Goal: Task Accomplishment & Management: Complete application form

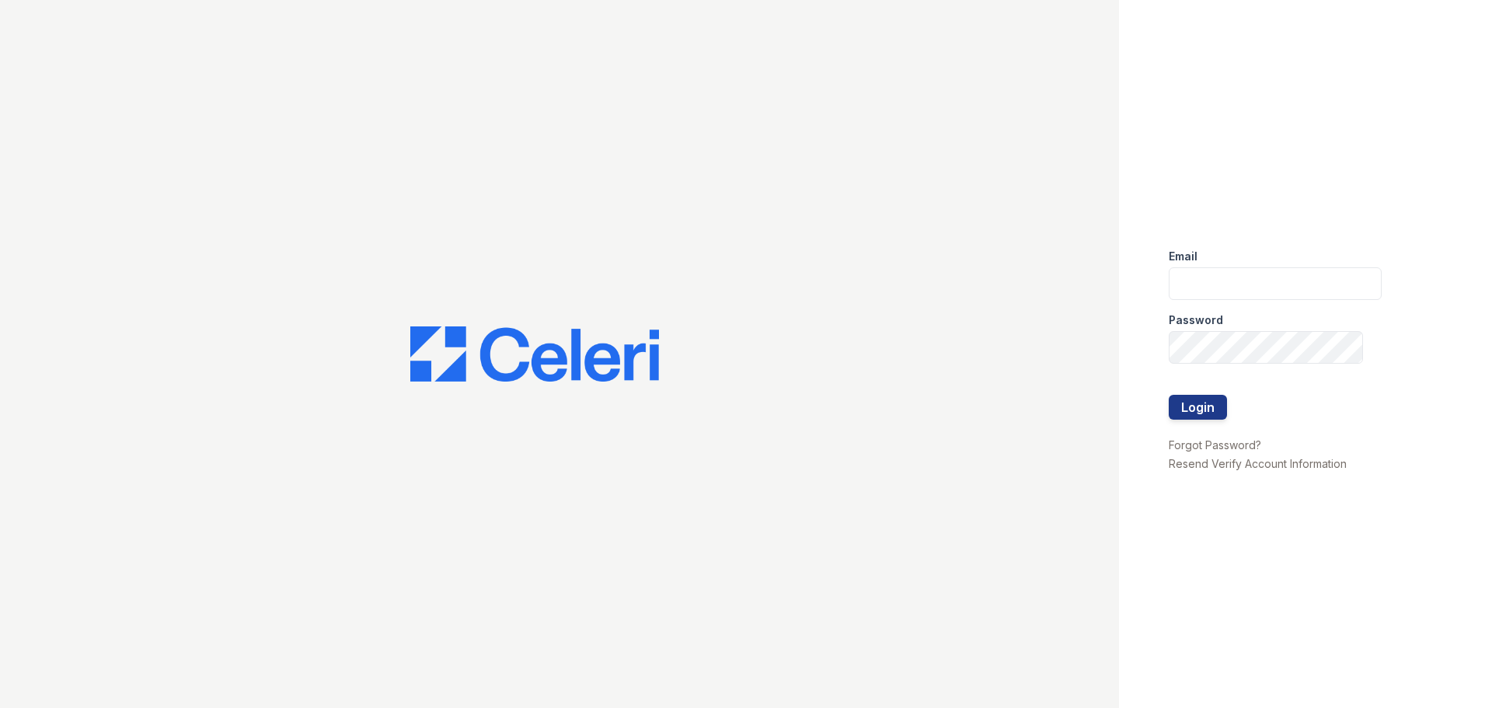
type input "[EMAIL_ADDRESS][DOMAIN_NAME]"
click at [1210, 406] on button "Login" at bounding box center [1198, 407] width 58 height 25
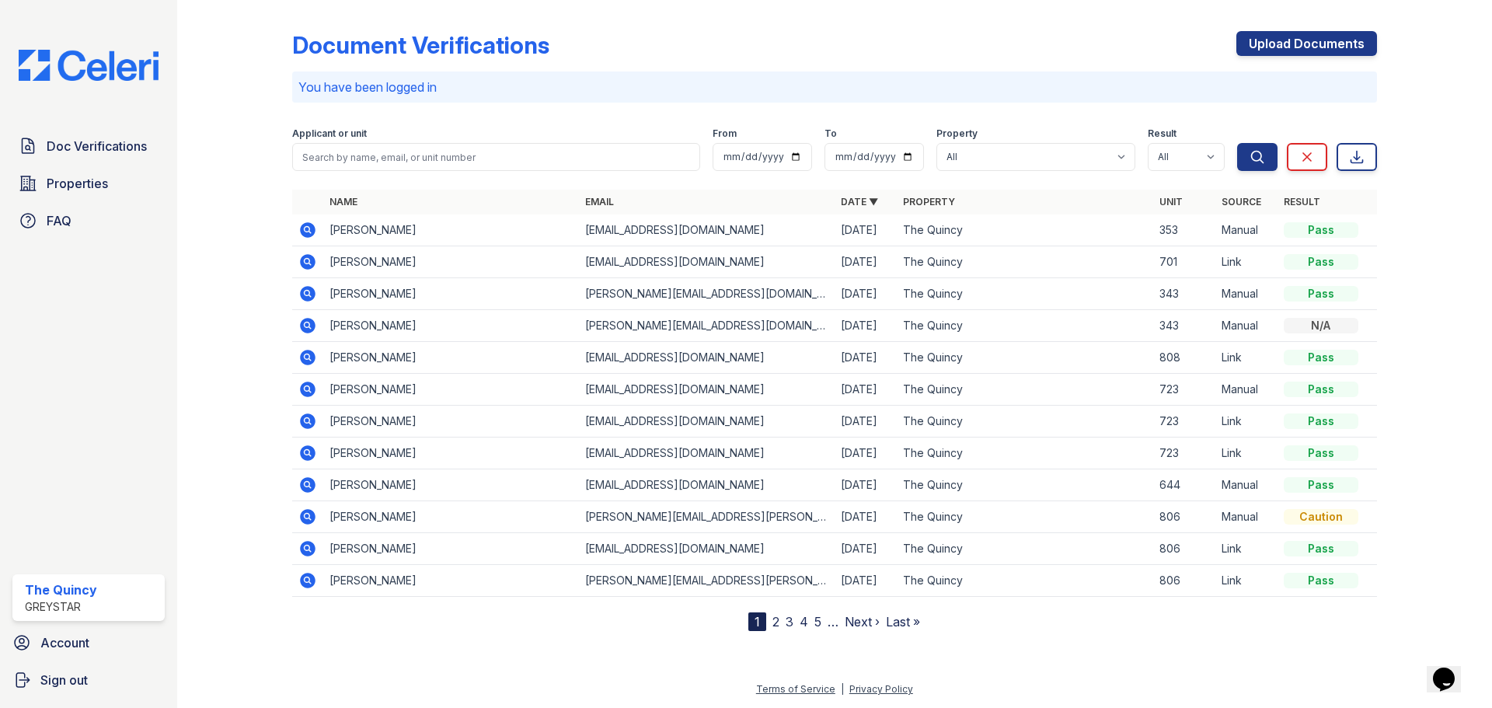
click at [609, 142] on div "Applicant or unit" at bounding box center [496, 135] width 408 height 16
click at [595, 163] on input "search" at bounding box center [496, 157] width 408 height 28
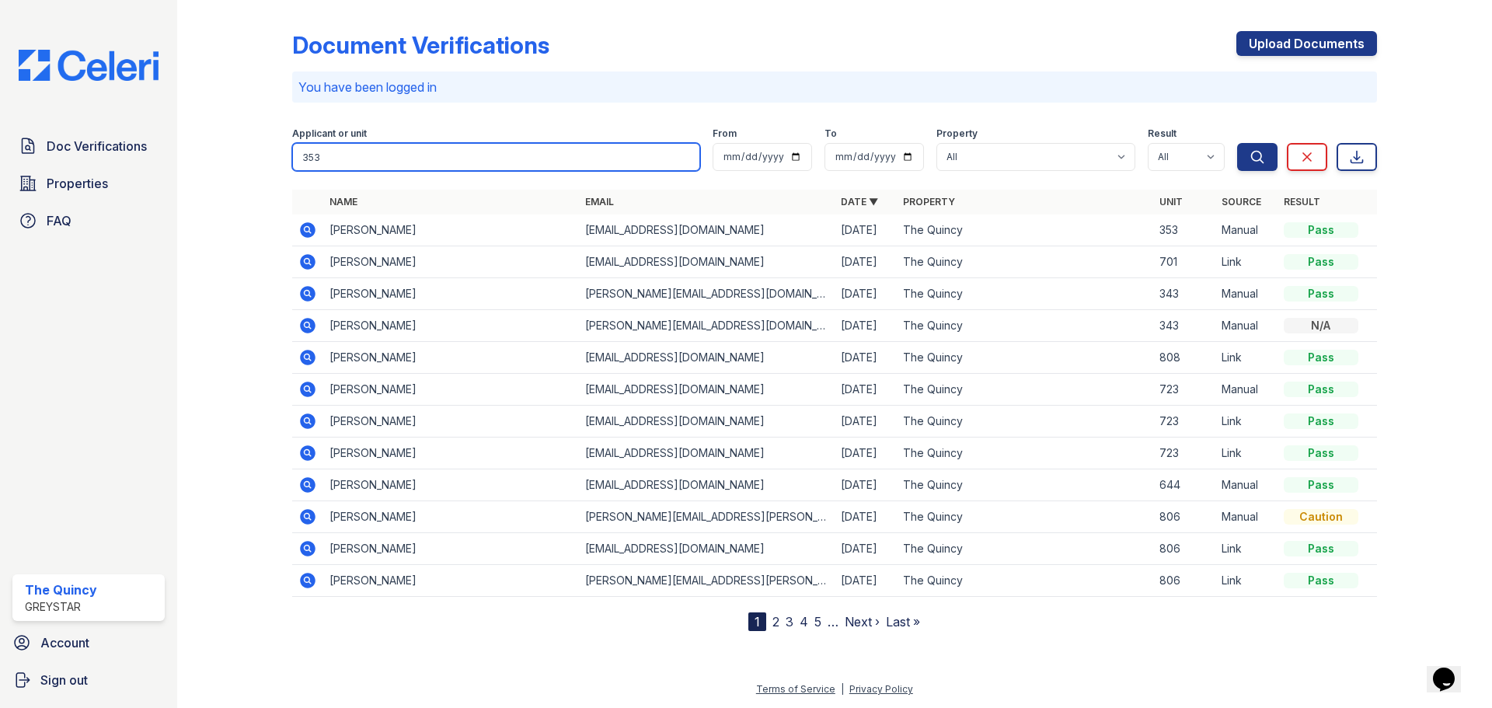
type input "353"
click at [1237, 143] on button "Search" at bounding box center [1257, 157] width 40 height 28
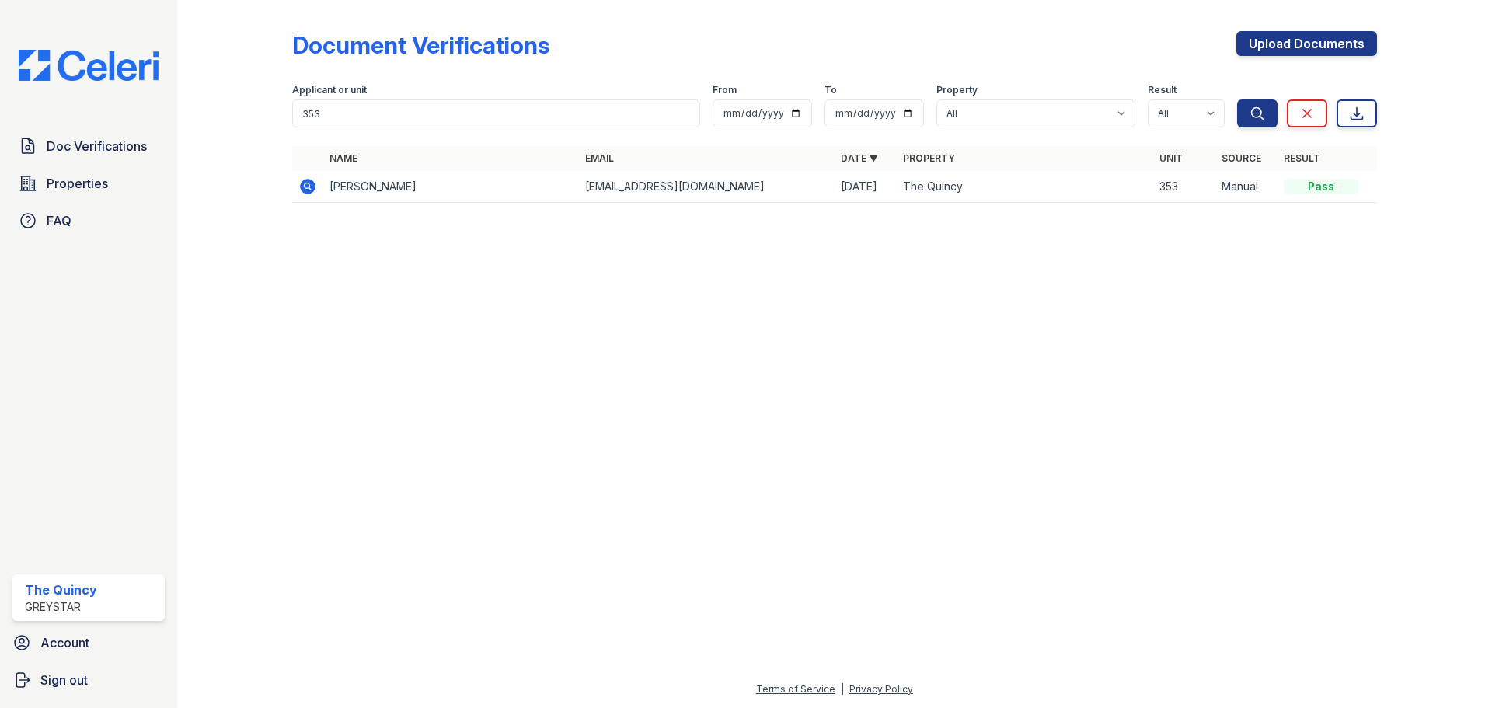
click at [381, 187] on td "arshad vohra" at bounding box center [451, 187] width 256 height 32
click at [312, 190] on icon at bounding box center [308, 187] width 16 height 16
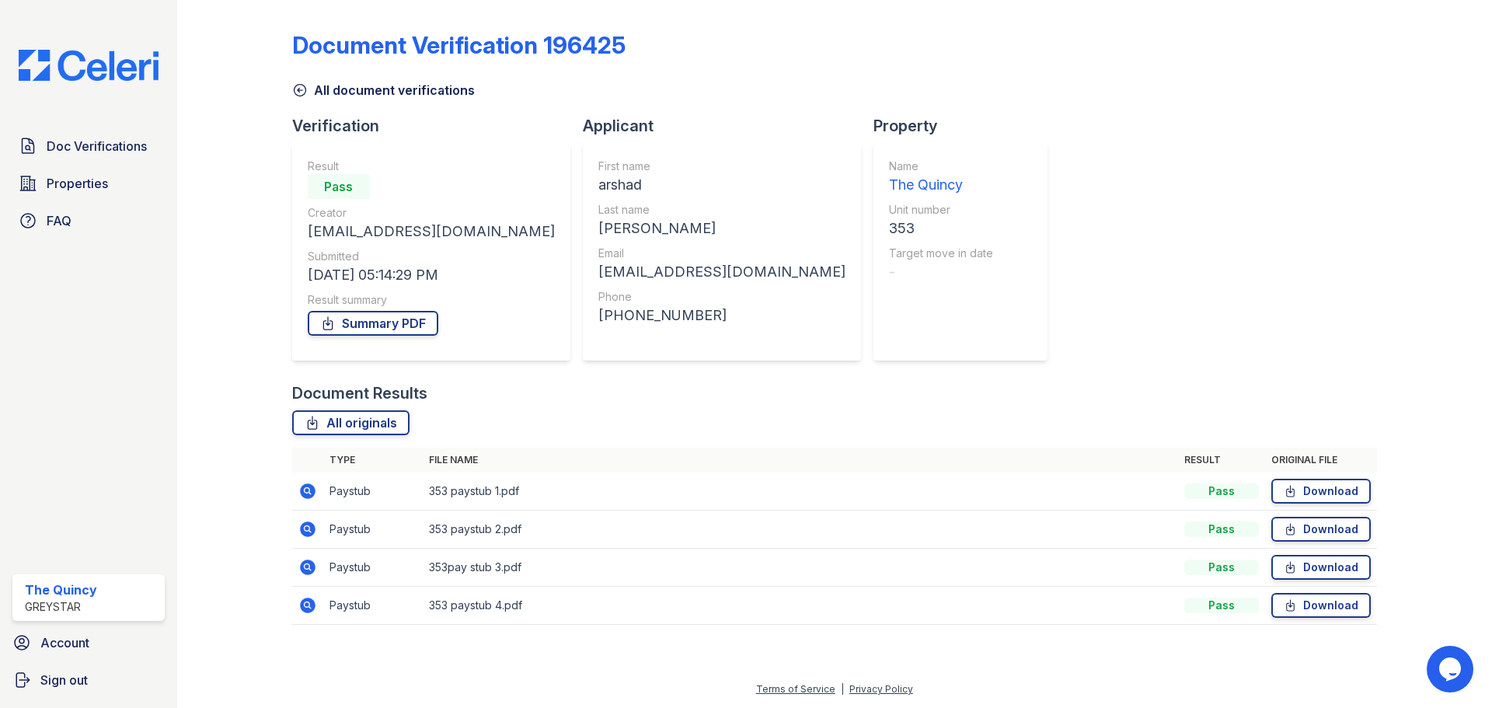
click at [302, 490] on icon at bounding box center [308, 491] width 16 height 16
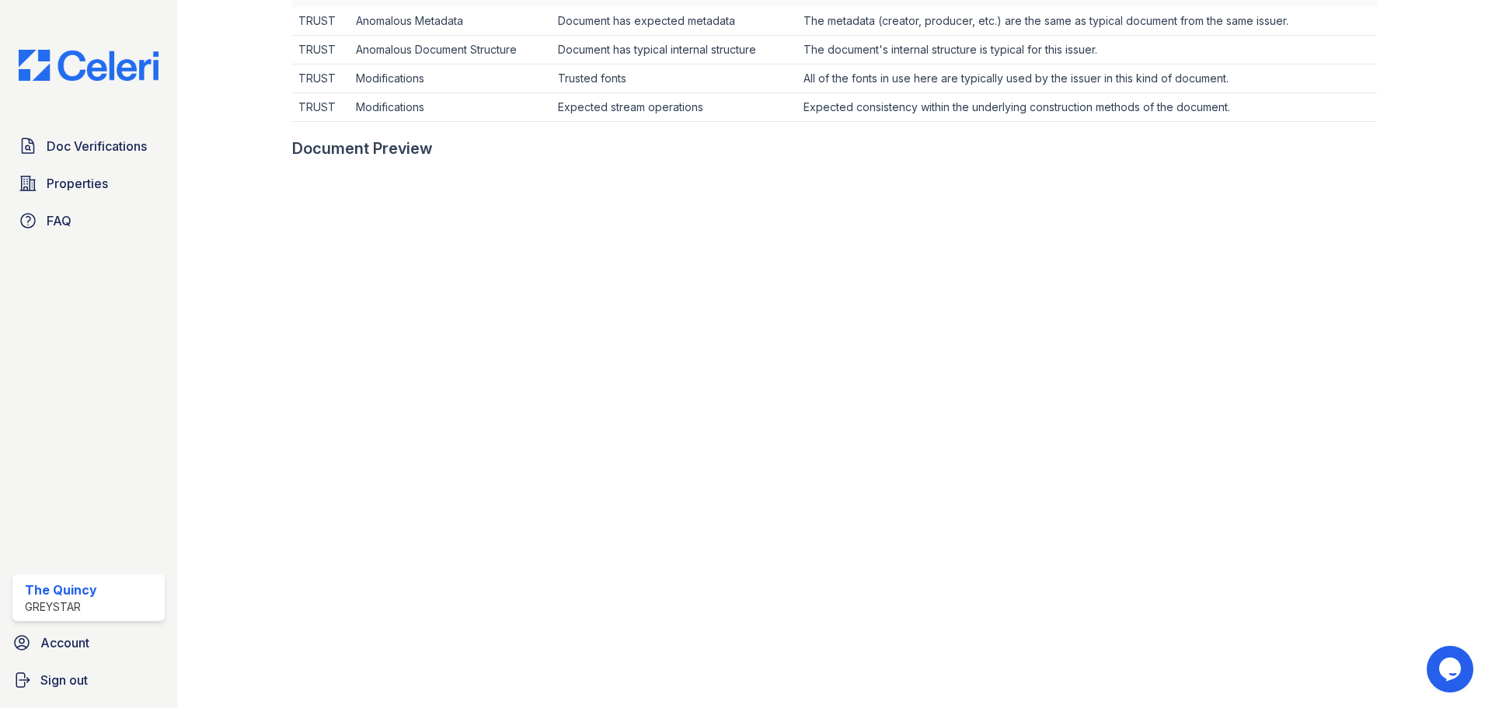
scroll to position [544, 0]
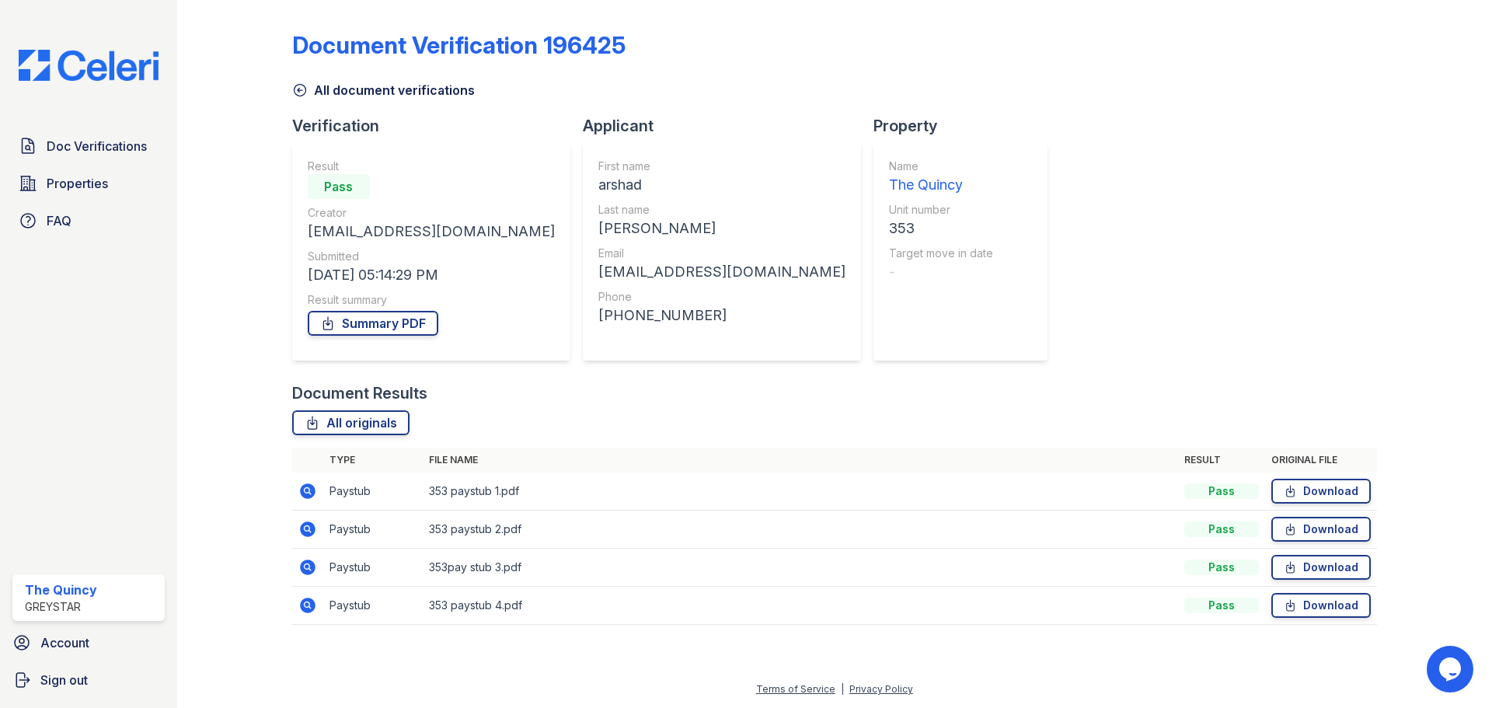
drag, startPoint x: 307, startPoint y: 490, endPoint x: 752, endPoint y: 420, distance: 450.0
click at [307, 490] on icon at bounding box center [307, 490] width 4 height 4
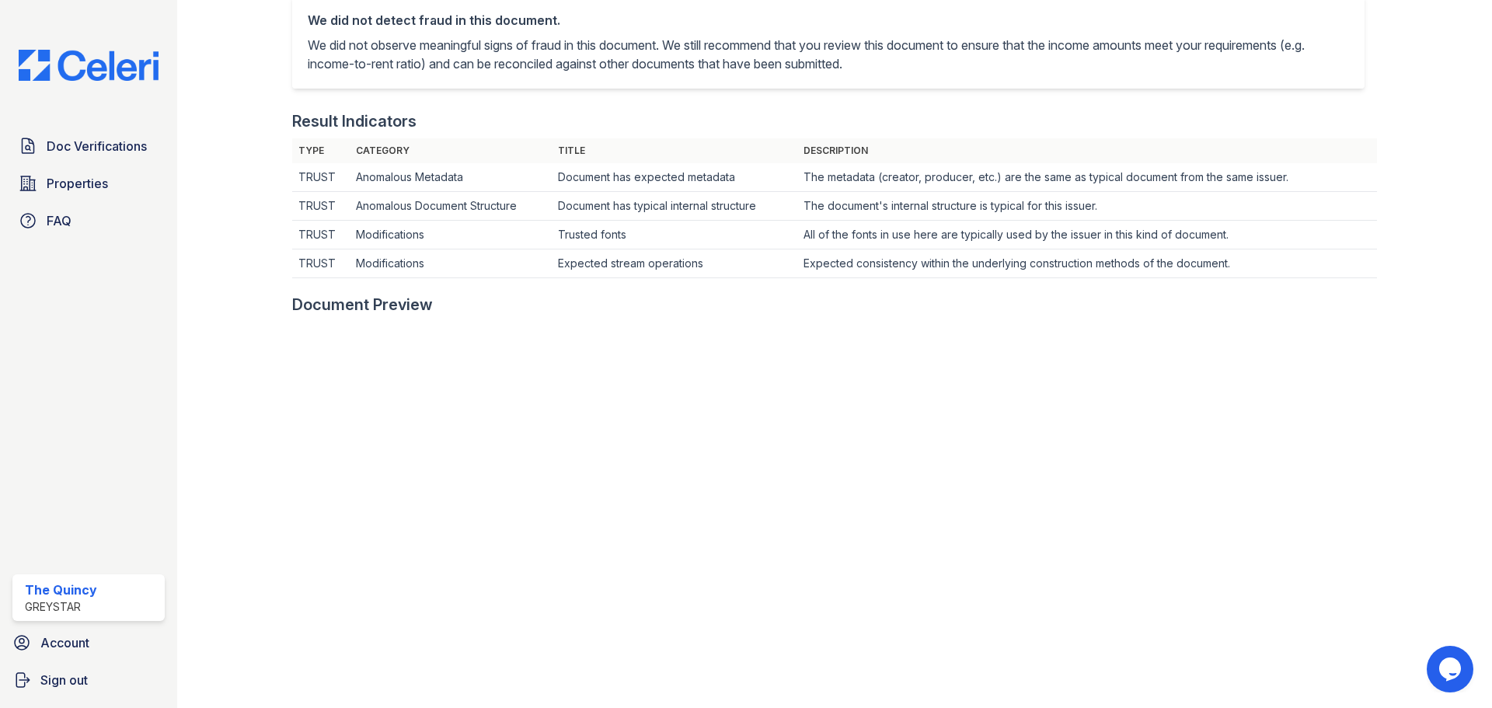
scroll to position [389, 0]
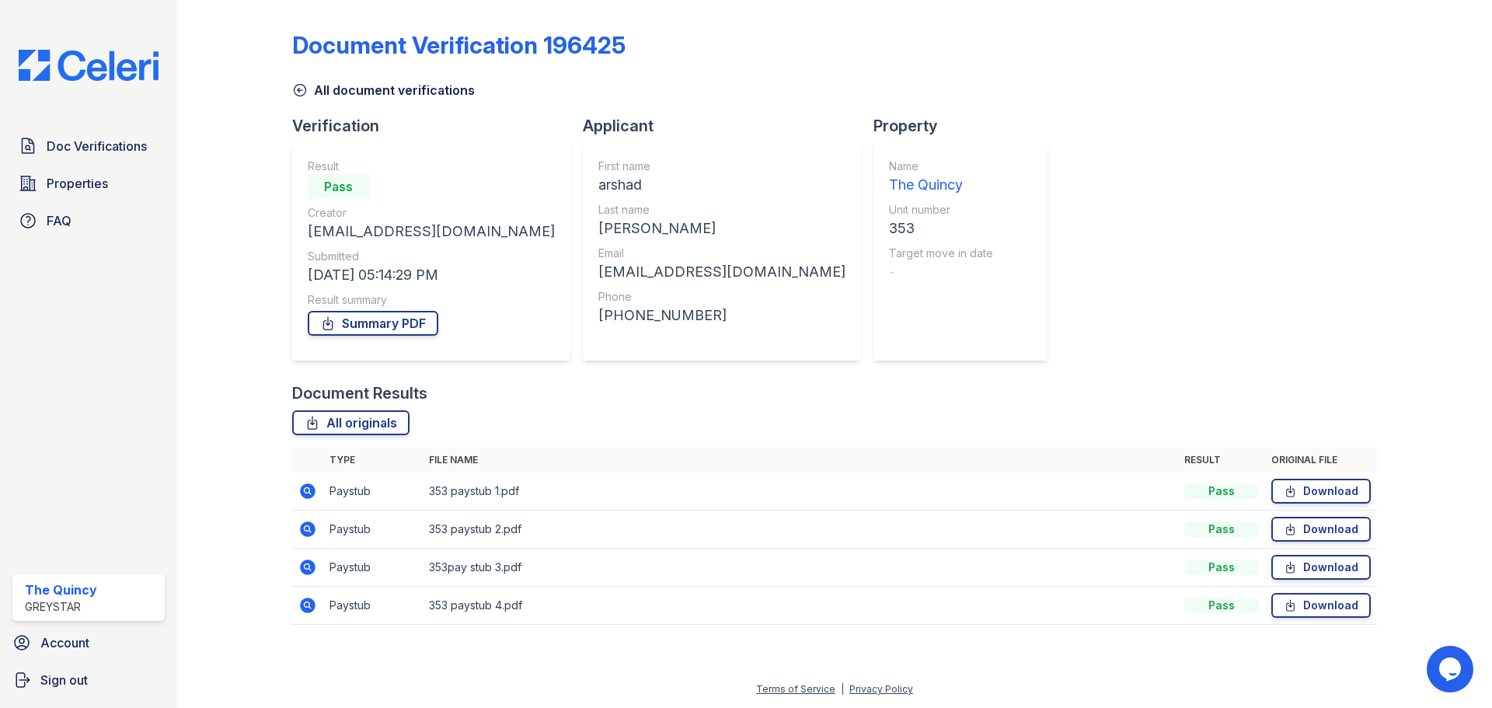
click at [305, 531] on icon at bounding box center [308, 529] width 16 height 16
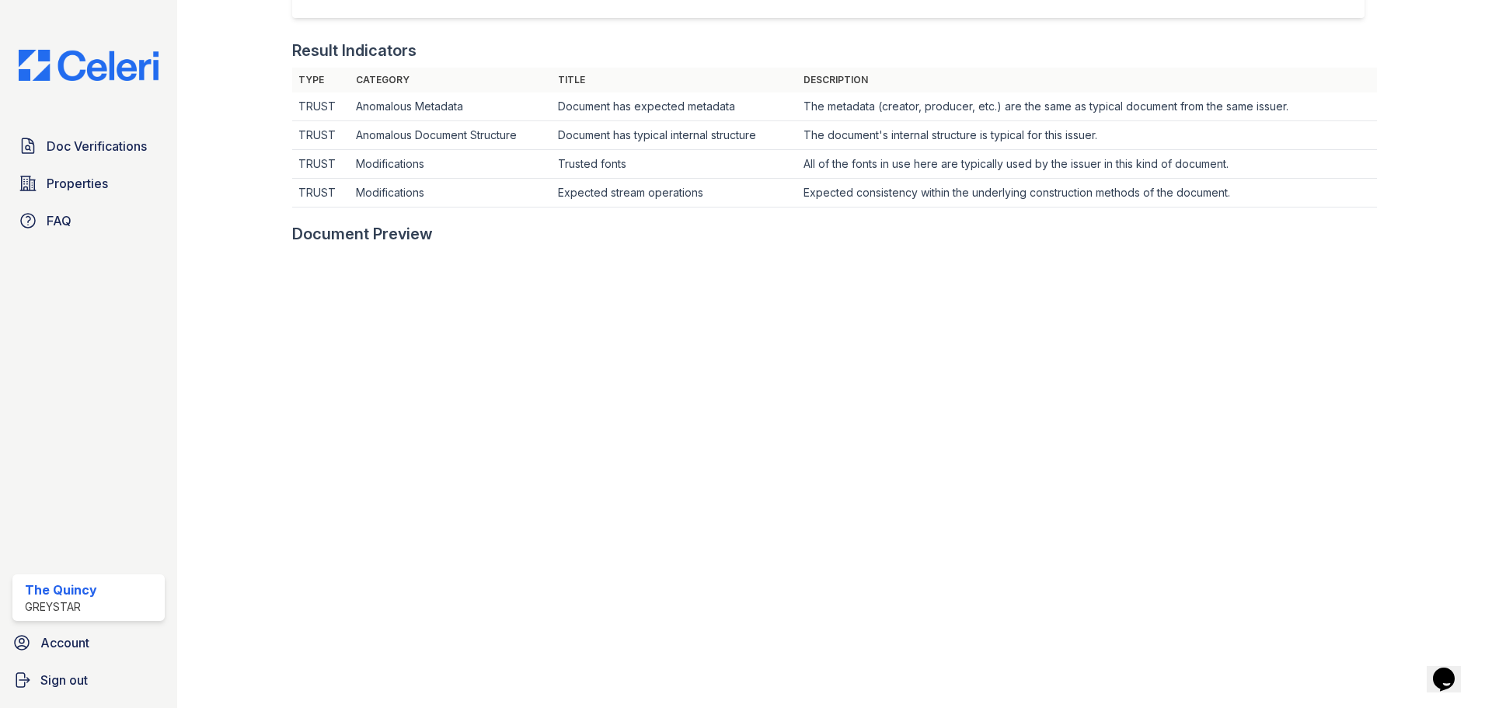
scroll to position [435, 0]
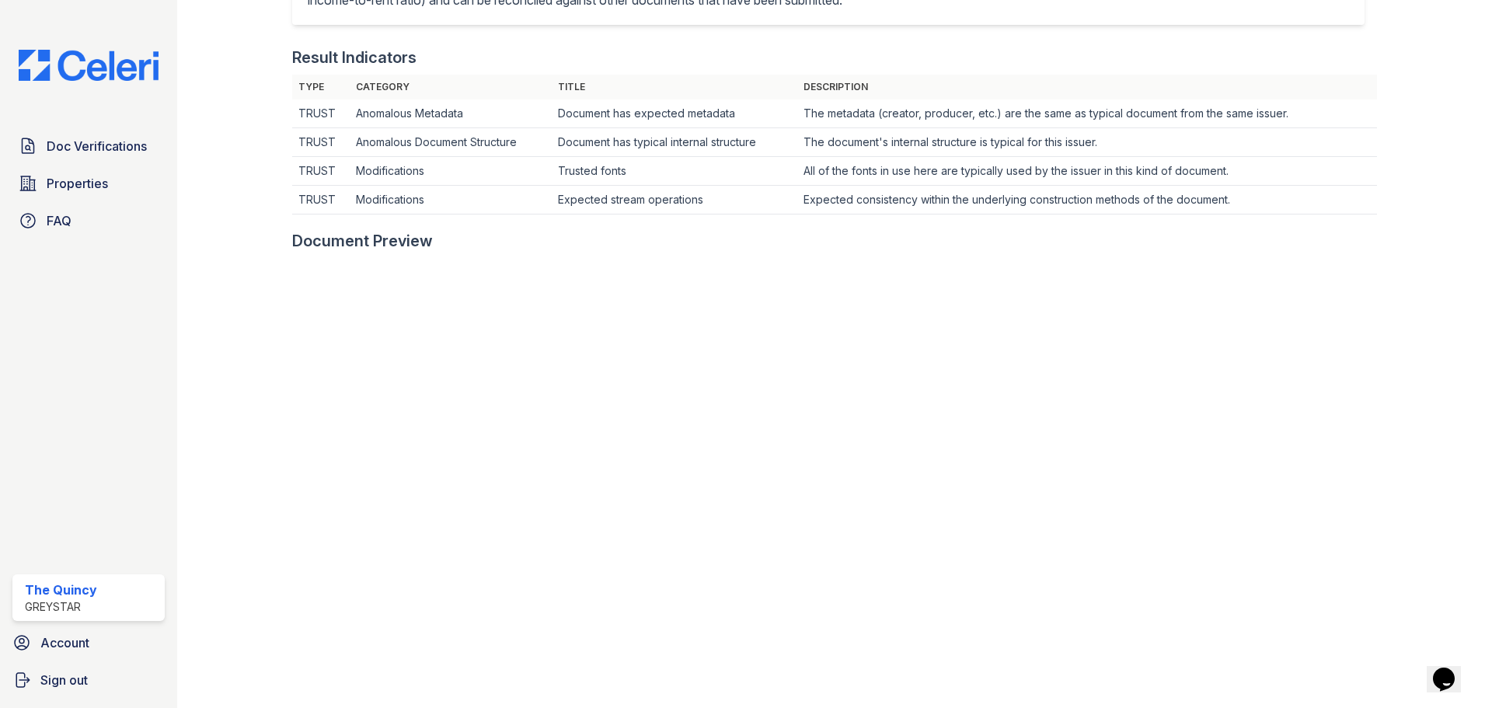
click at [1399, 253] on div at bounding box center [1422, 268] width 90 height 1395
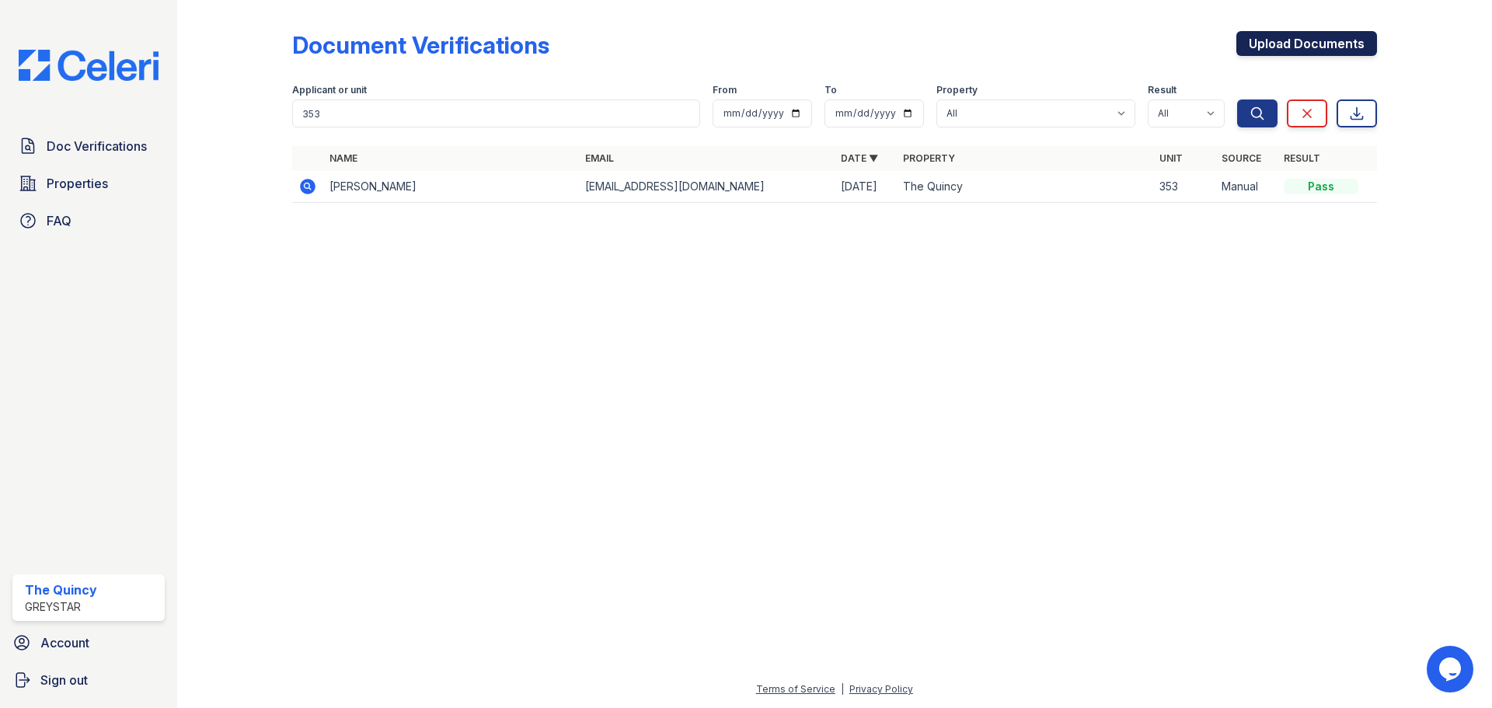
click at [1306, 49] on link "Upload Documents" at bounding box center [1306, 43] width 141 height 25
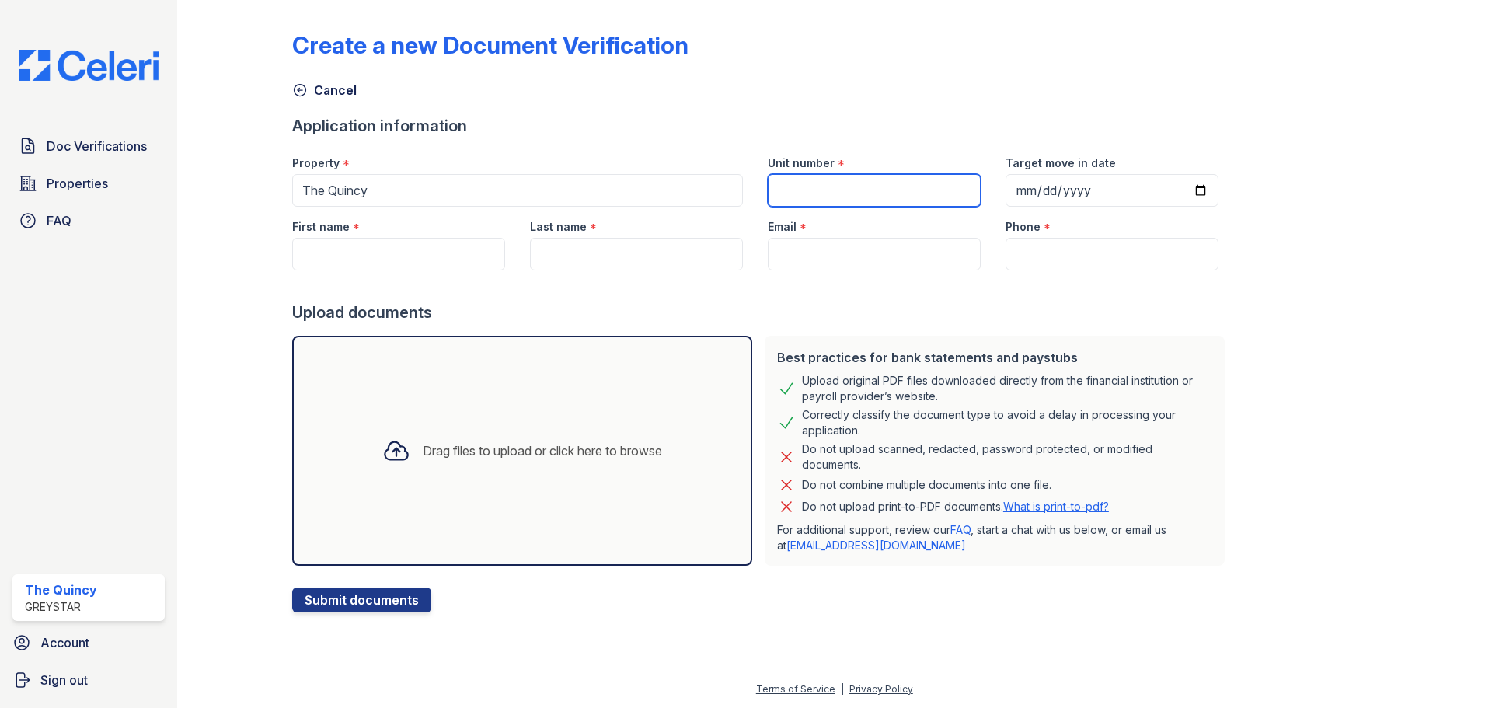
click at [855, 190] on input "Unit number" at bounding box center [874, 190] width 213 height 33
type input "353"
click at [1011, 187] on input "Target move in date" at bounding box center [1112, 190] width 213 height 33
click at [1008, 189] on input "Target move in date" at bounding box center [1112, 190] width 213 height 33
type input "2025-11-22"
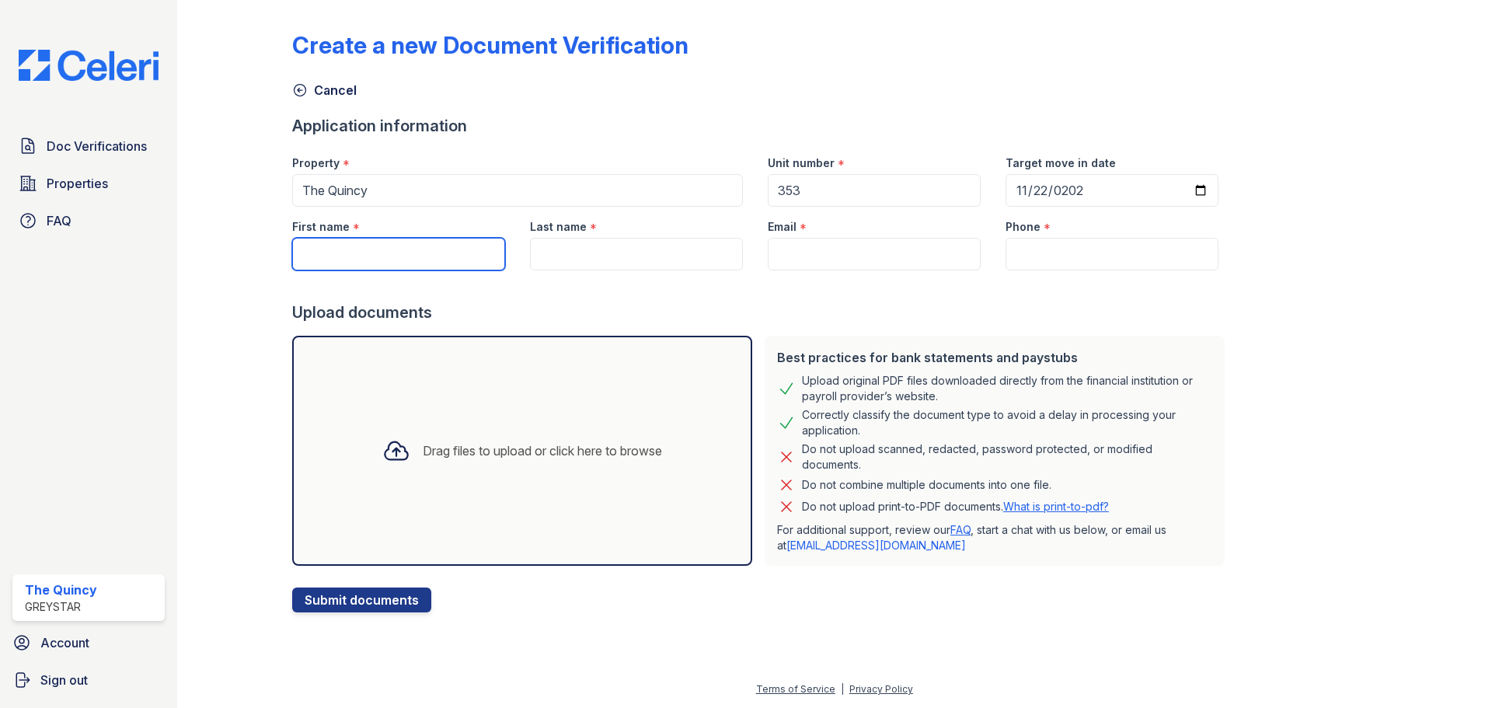
click at [364, 263] on input "First name" at bounding box center [398, 254] width 213 height 33
click at [370, 257] on input "First name" at bounding box center [398, 254] width 213 height 33
type input "Arshed"
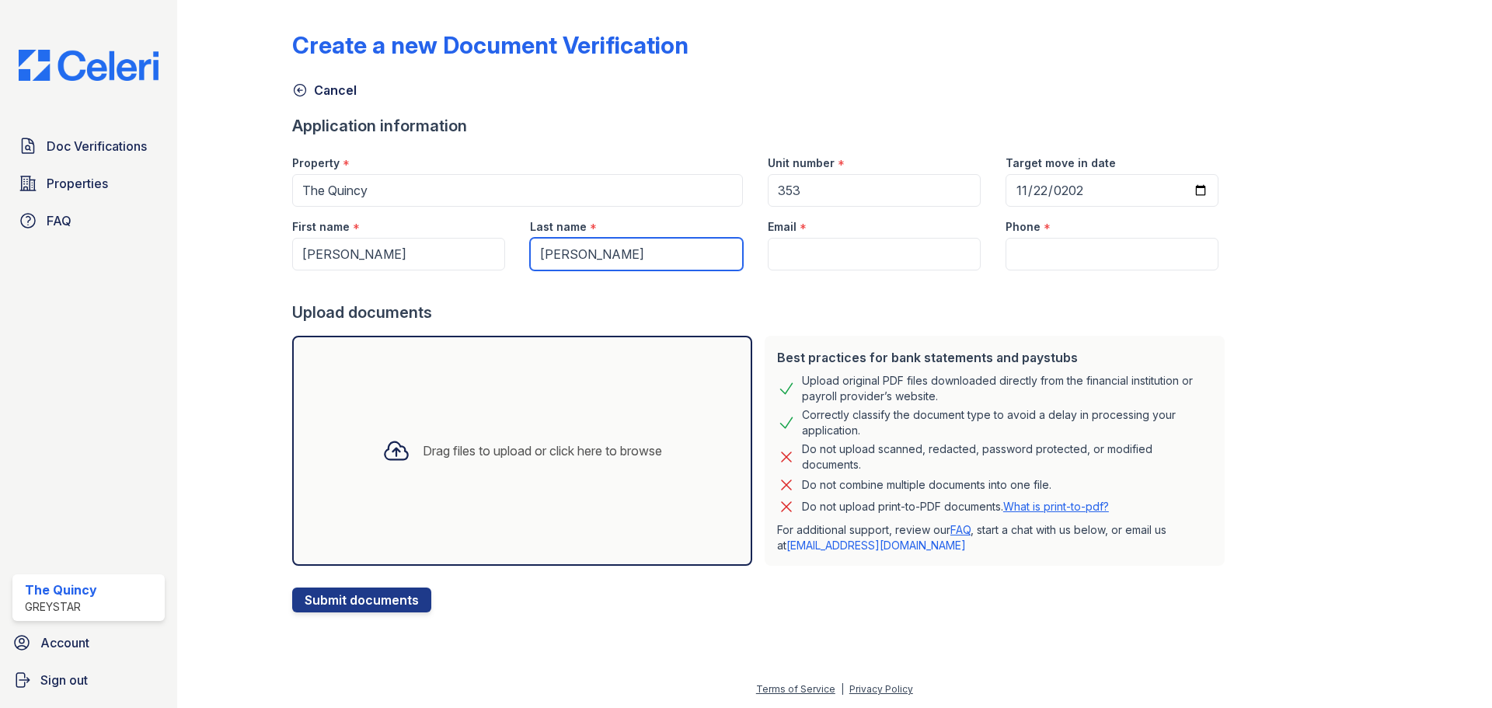
type input "Vohra"
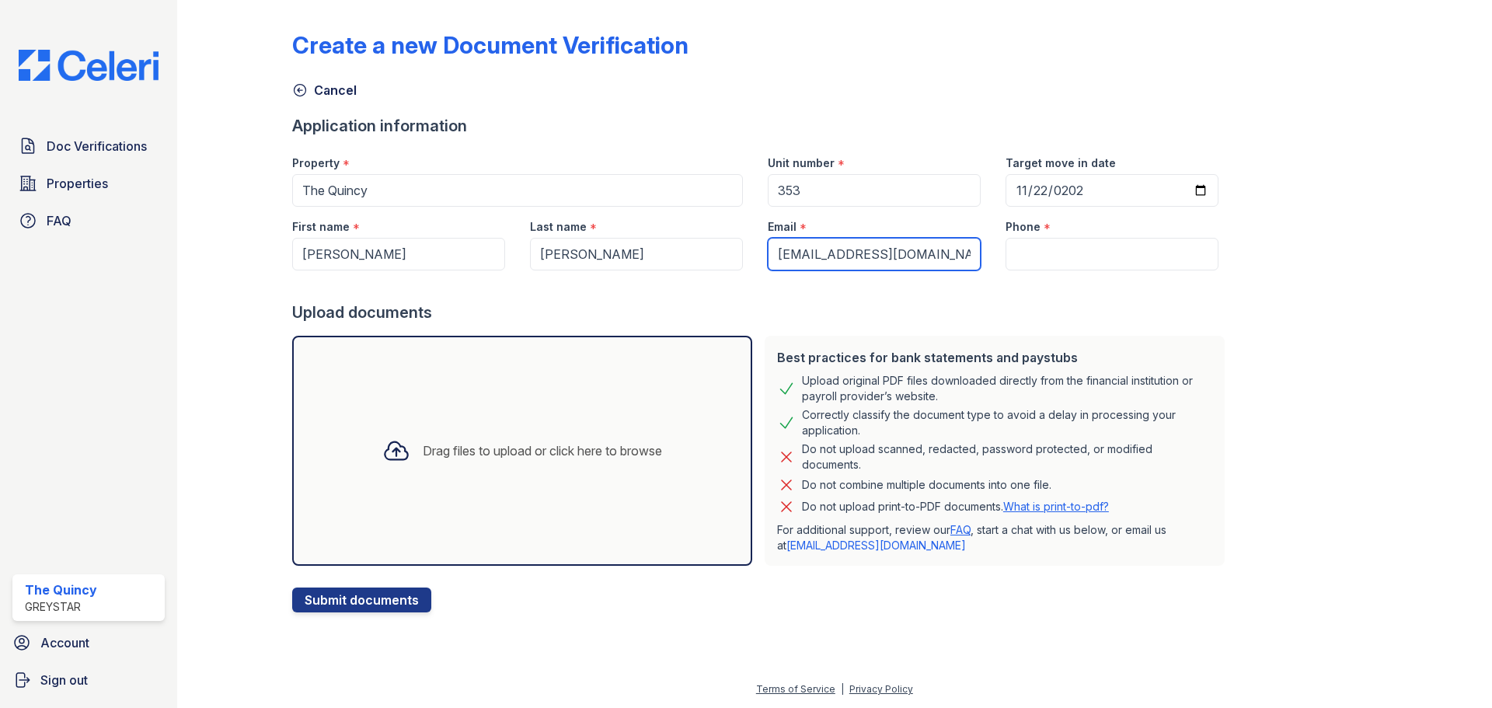
type input "thequincy@greystar.com"
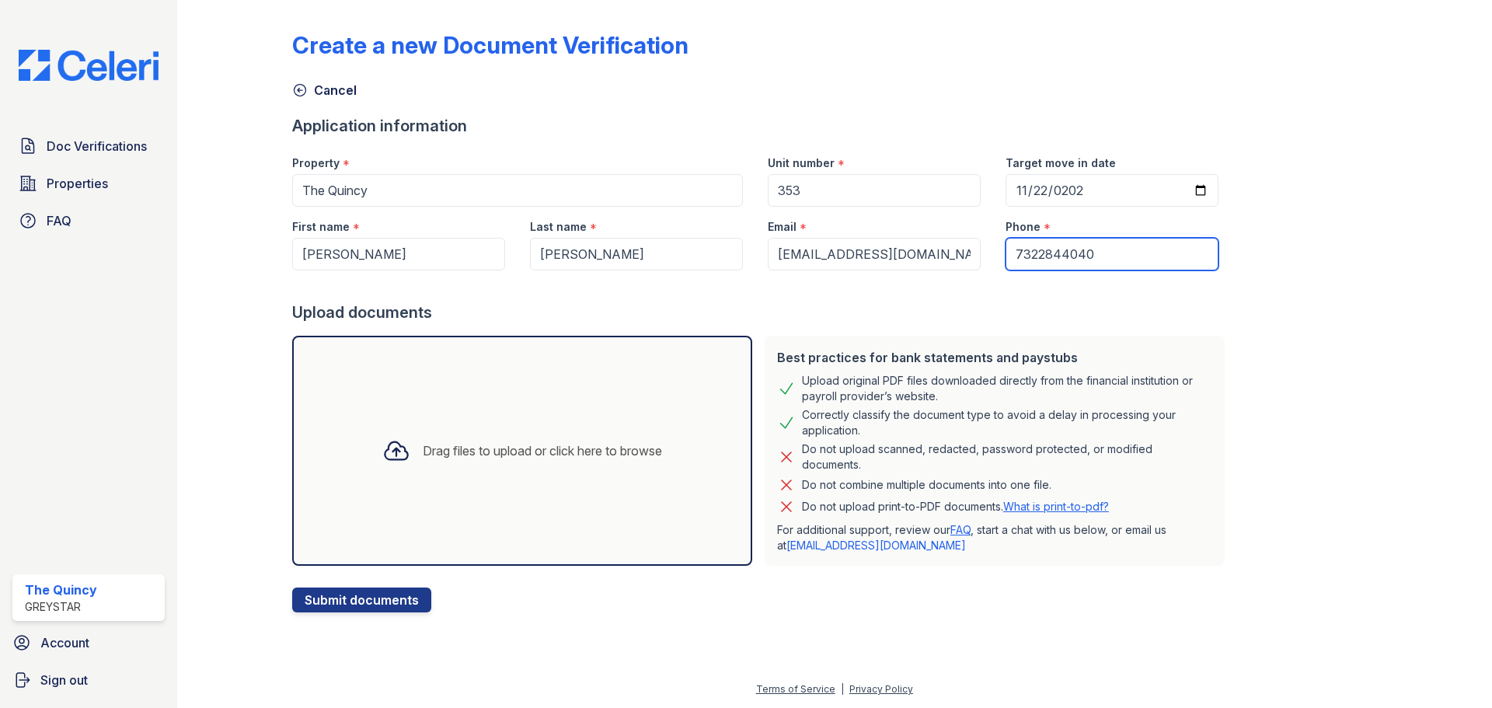
type input "7322844040"
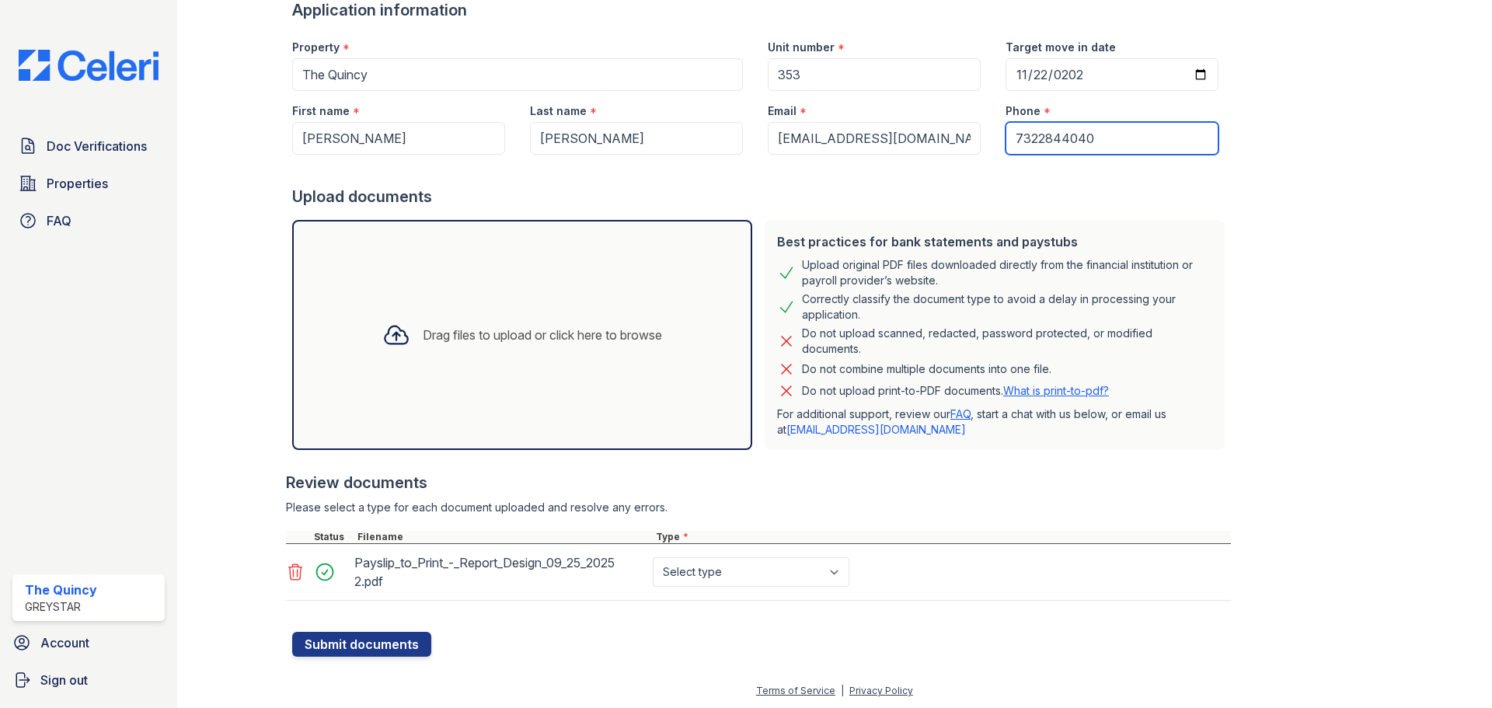
scroll to position [117, 0]
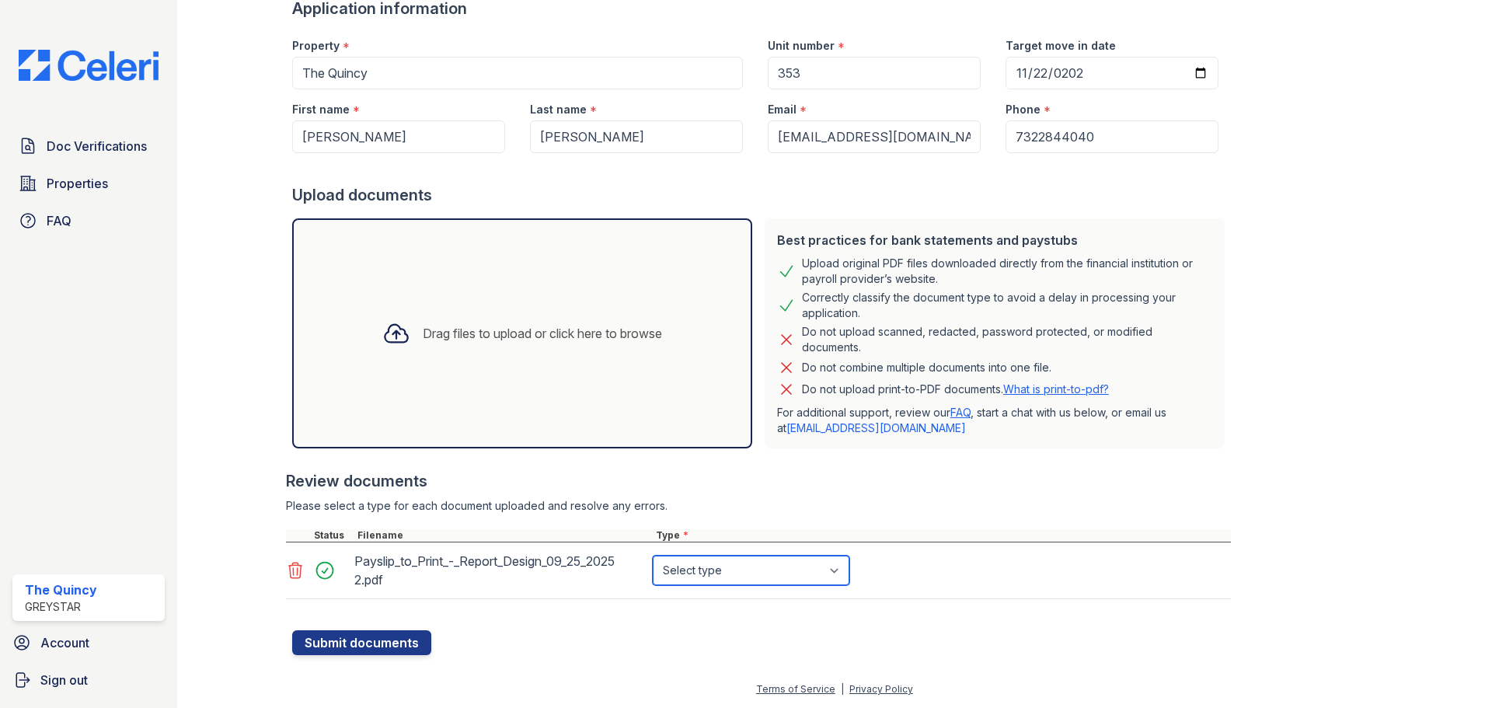
click at [722, 581] on select "Select type Paystub Bank Statement Offer Letter Tax Documents Benefit Award Let…" at bounding box center [751, 571] width 197 height 30
select select "paystub"
click at [653, 556] on select "Select type Paystub Bank Statement Offer Letter Tax Documents Benefit Award Let…" at bounding box center [751, 571] width 197 height 30
click at [368, 640] on button "Submit documents" at bounding box center [361, 642] width 139 height 25
